Goal: Information Seeking & Learning: Learn about a topic

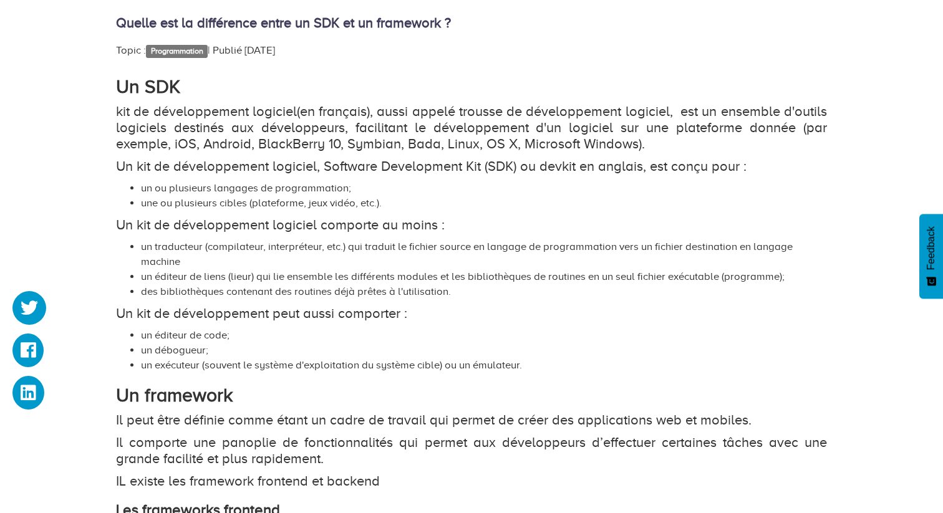
scroll to position [699, 0]
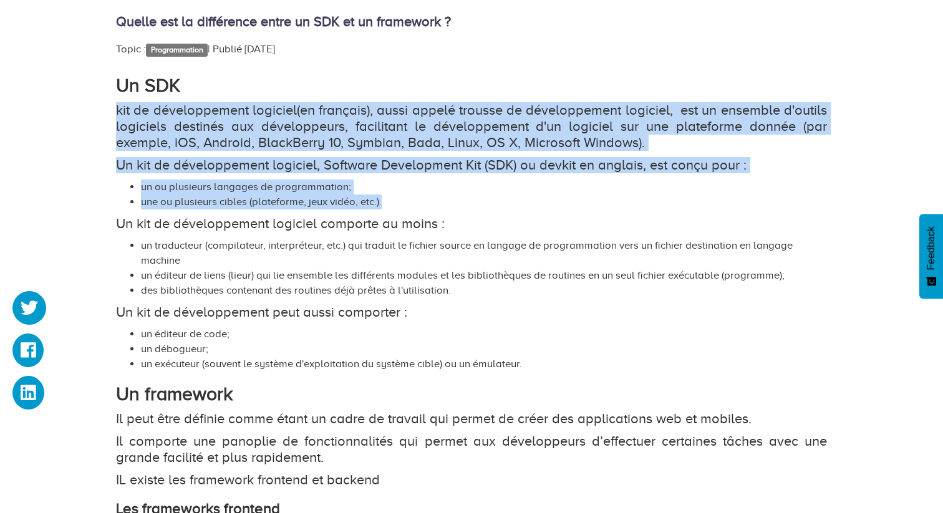
drag, startPoint x: 384, startPoint y: 85, endPoint x: 392, endPoint y: 198, distance: 112.5
click at [392, 198] on div "Un SDK kit de développement logiciel(en français), aussi appelé trousse de déve…" at bounding box center [471, 435] width 711 height 720
click at [235, 206] on li "une ou plusieurs cibles (plateforme, jeux vidéo, etc.)." at bounding box center [484, 202] width 686 height 15
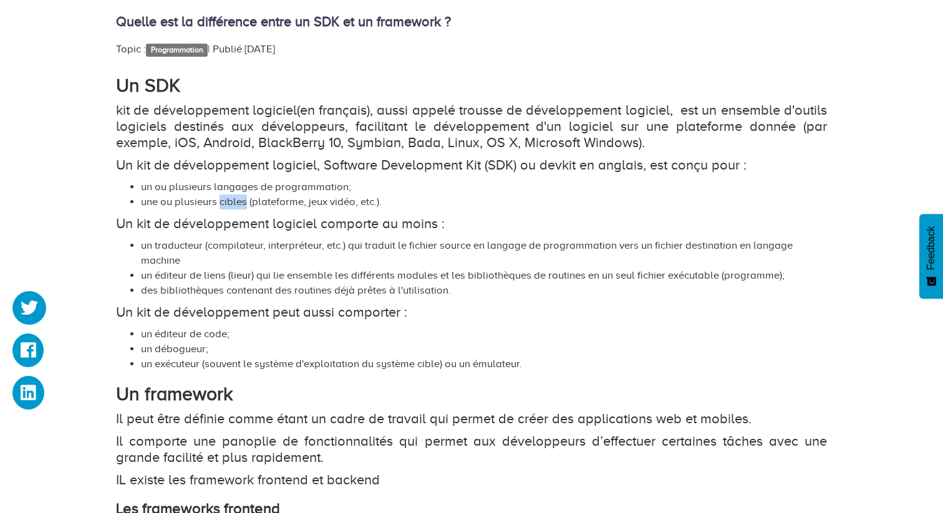
click at [235, 206] on li "une ou plusieurs cibles (plateforme, jeux vidéo, etc.)." at bounding box center [484, 202] width 686 height 15
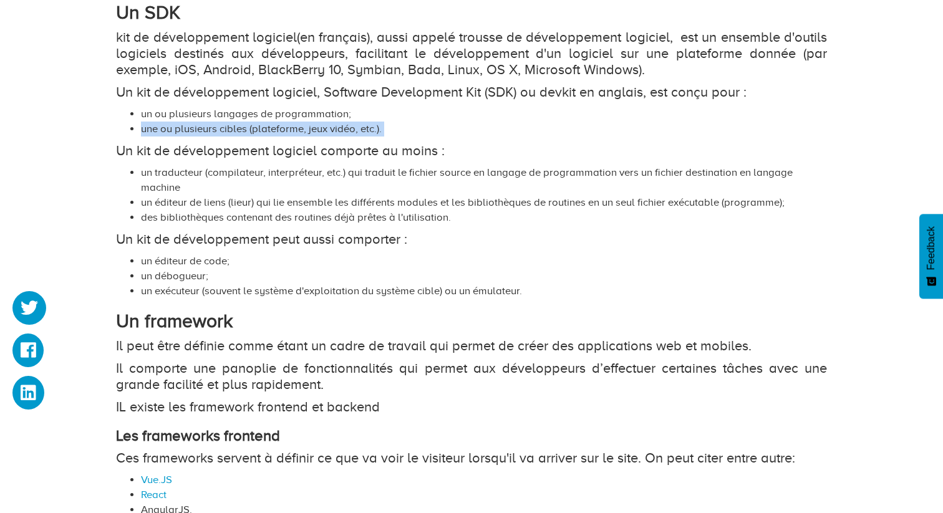
scroll to position [793, 0]
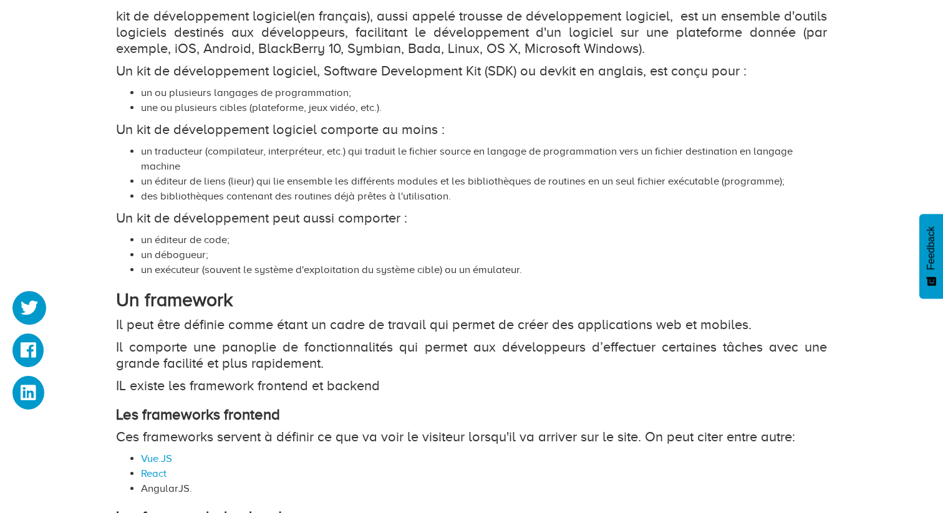
click at [277, 132] on p "Un kit de développement logiciel comporte au moins :" at bounding box center [471, 130] width 711 height 16
click at [186, 153] on li "un traducteur (compilateur, interpréteur, etc.) qui traduit le fichier source e…" at bounding box center [484, 159] width 686 height 30
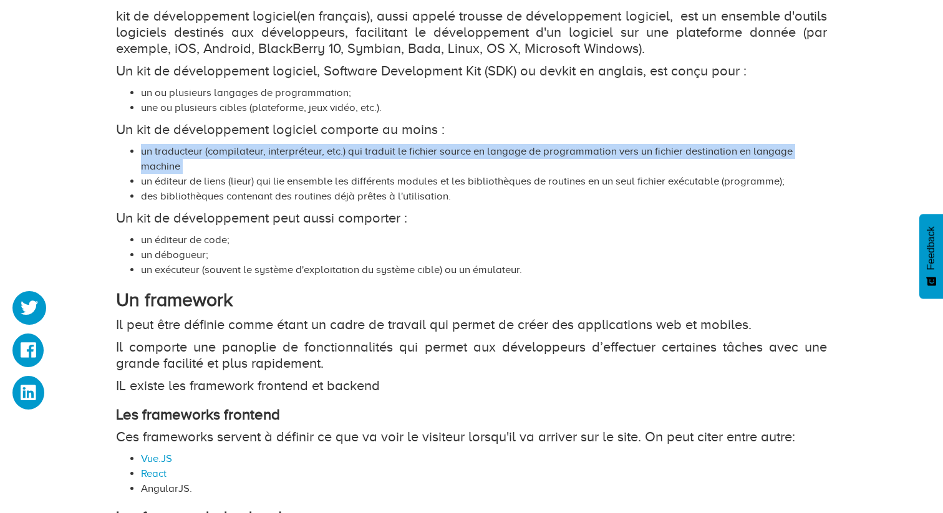
click at [186, 153] on li "un traducteur (compilateur, interpréteur, etc.) qui traduit le fichier source e…" at bounding box center [484, 159] width 686 height 30
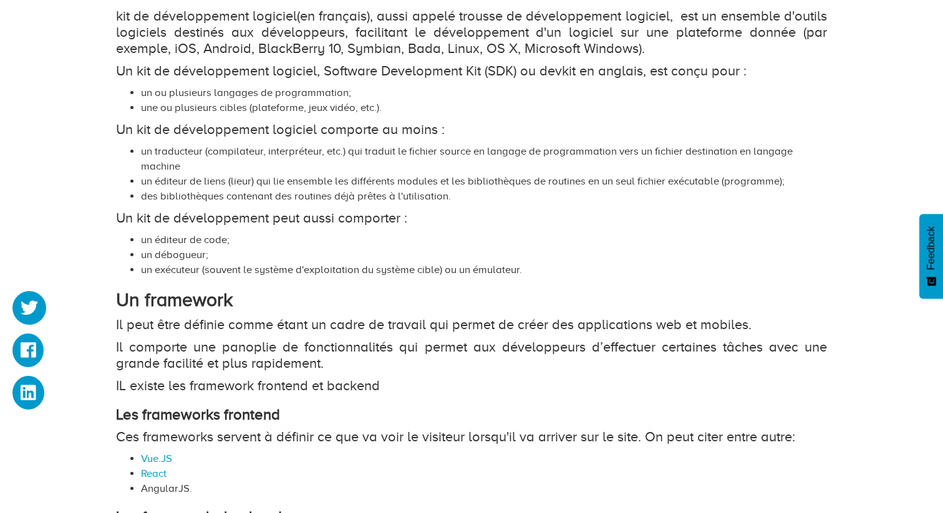
click at [218, 184] on li "un éditeur de liens (lieur) qui lie ensemble les différents modules et les bibl…" at bounding box center [484, 181] width 686 height 15
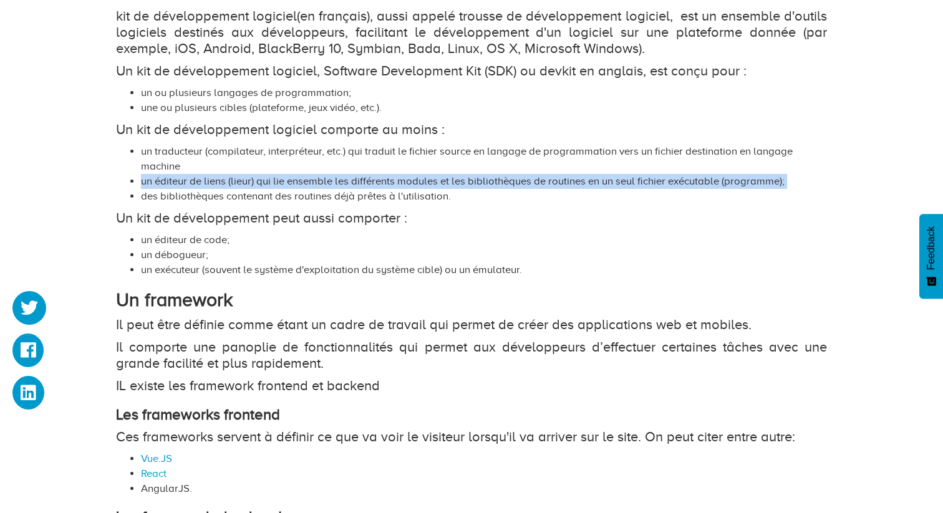
click at [218, 184] on li "un éditeur de liens (lieur) qui lie ensemble les différents modules et les bibl…" at bounding box center [484, 181] width 686 height 15
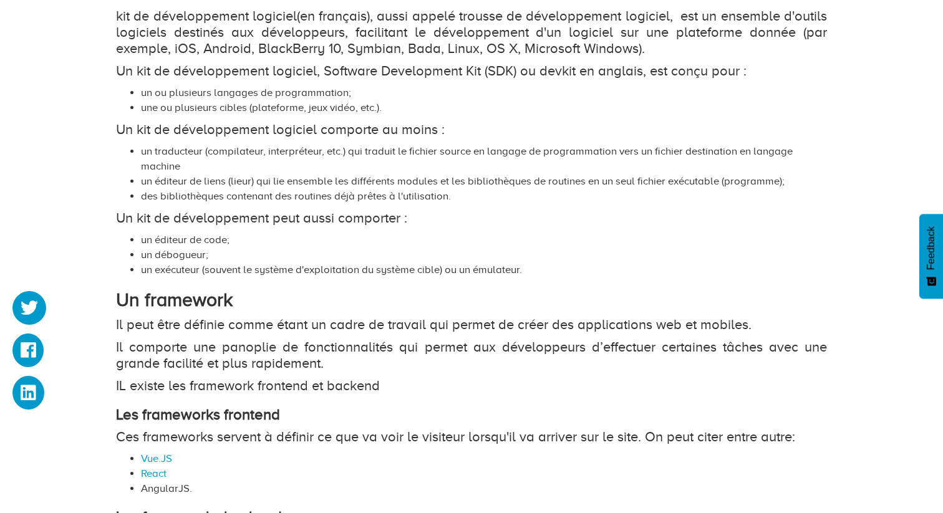
click at [214, 198] on li "des bibliothèques contenant des routines déjà prêtes à l'utilisation." at bounding box center [484, 196] width 686 height 15
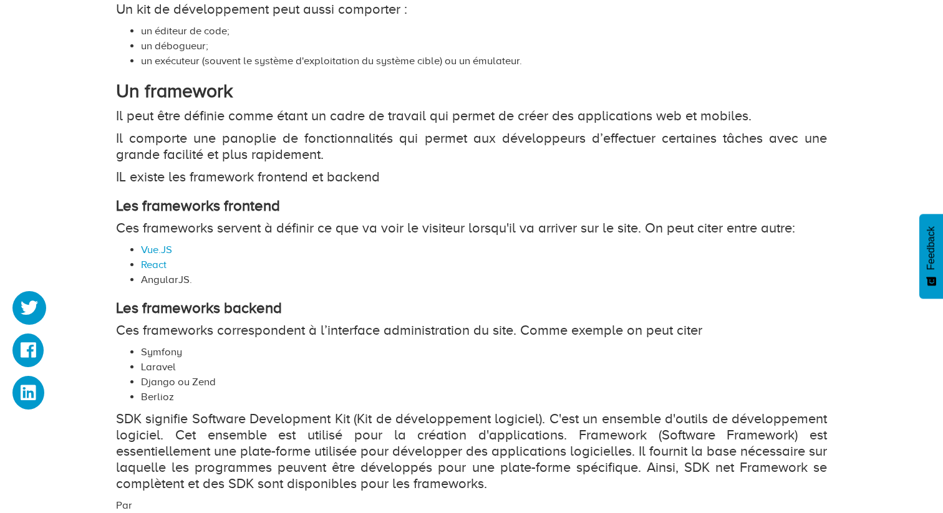
scroll to position [1006, 0]
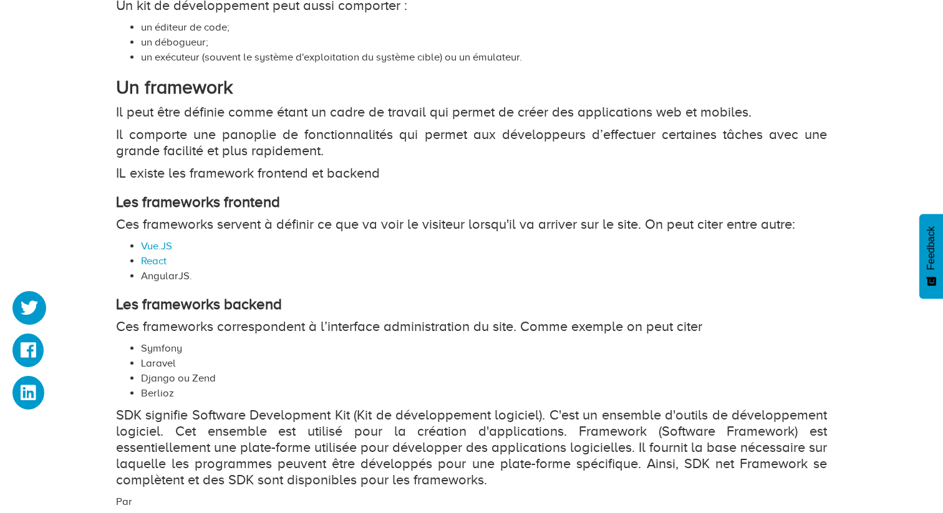
click at [329, 113] on p "Il peut être définie comme étant un cadre de travail qui permet de créer des ap…" at bounding box center [471, 112] width 711 height 16
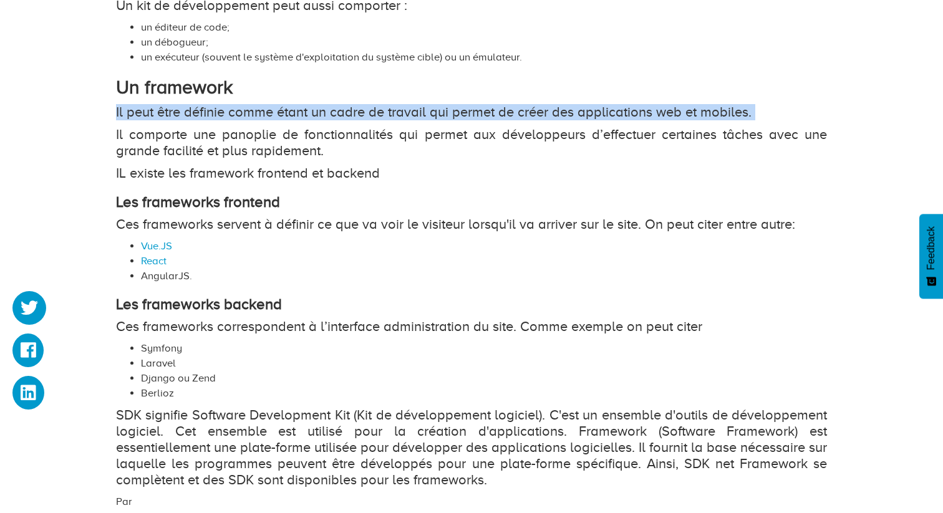
click at [329, 113] on p "Il peut être définie comme étant un cadre de travail qui permet de créer des ap…" at bounding box center [471, 112] width 711 height 16
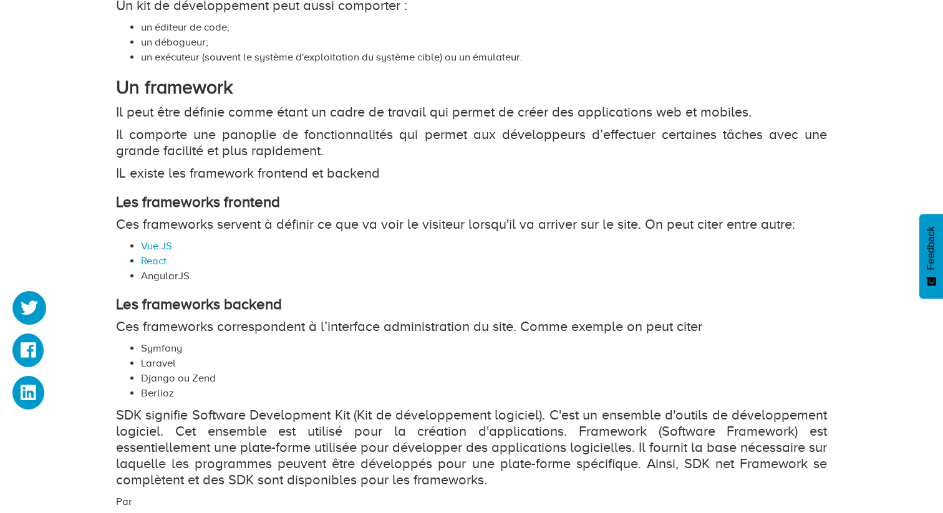
click at [243, 135] on p "Il comporte une panoplie de fonctionnalités qui permet aux développeurs d’effec…" at bounding box center [471, 143] width 711 height 32
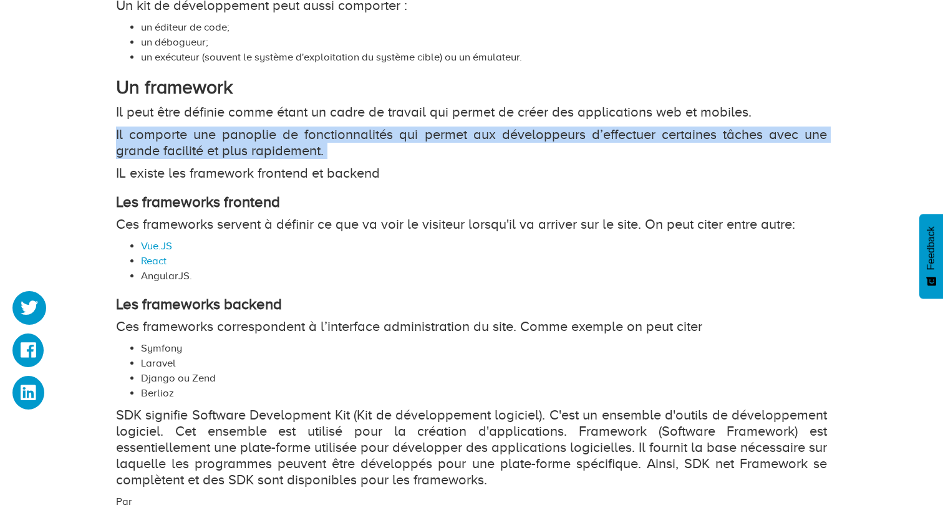
click at [243, 135] on p "Il comporte une panoplie de fonctionnalités qui permet aux développeurs d’effec…" at bounding box center [471, 143] width 711 height 32
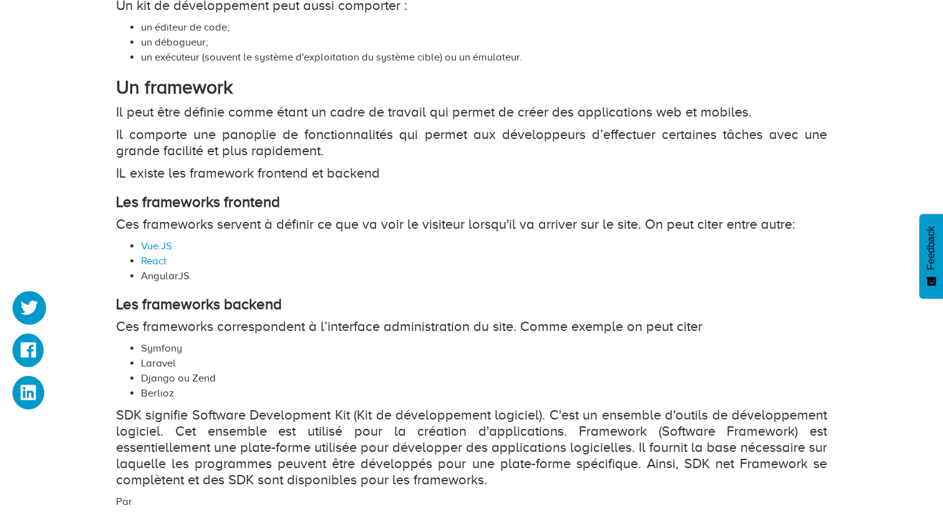
click at [199, 179] on p "IL existe les framework frontend et backend" at bounding box center [471, 173] width 711 height 16
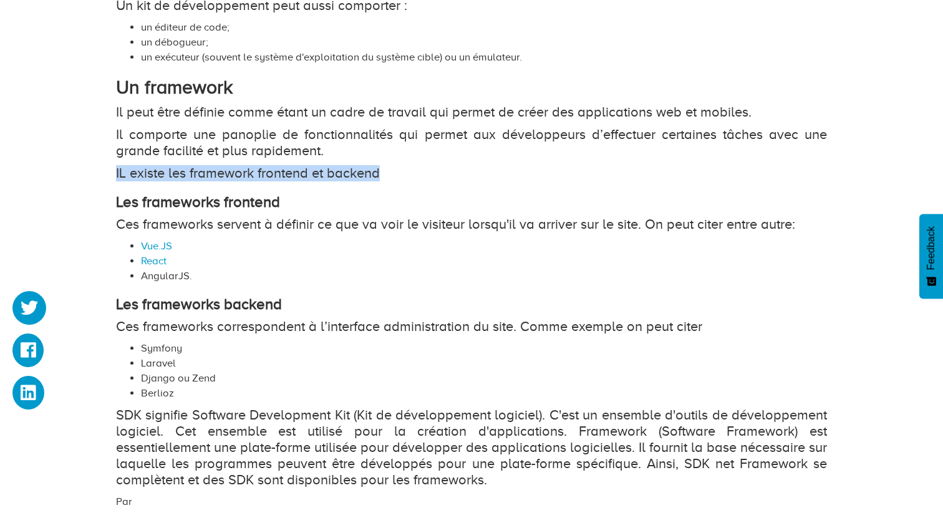
click at [199, 179] on p "IL existe les framework frontend et backend" at bounding box center [471, 173] width 711 height 16
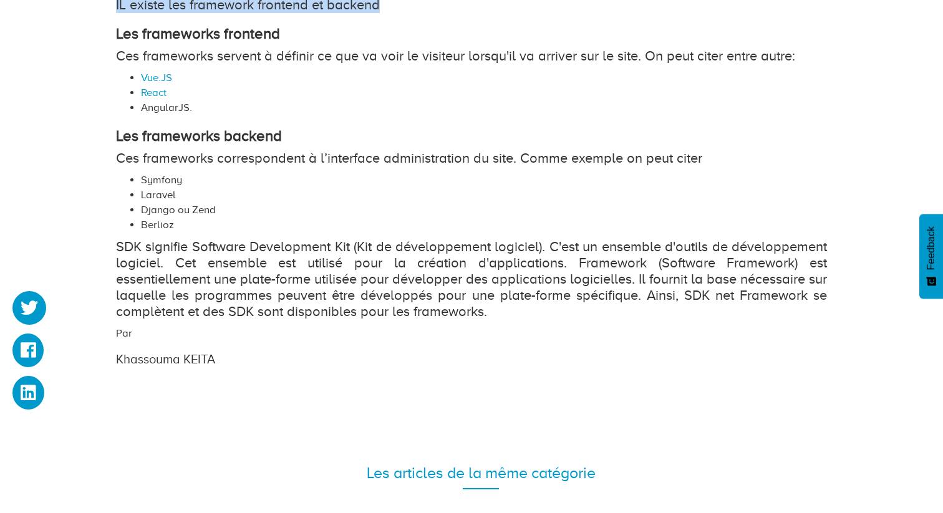
scroll to position [1191, 0]
